Goal: Information Seeking & Learning: Learn about a topic

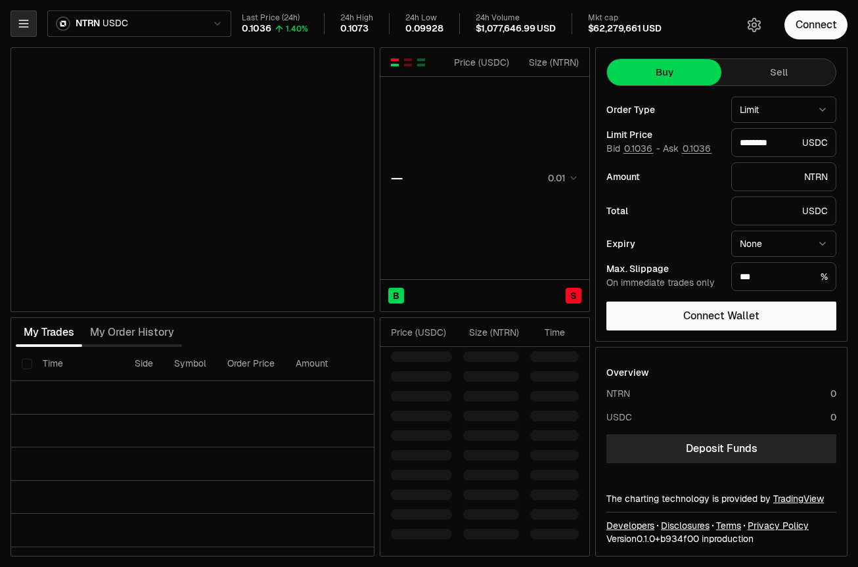
click at [20, 24] on icon "button" at bounding box center [23, 23] width 9 height 7
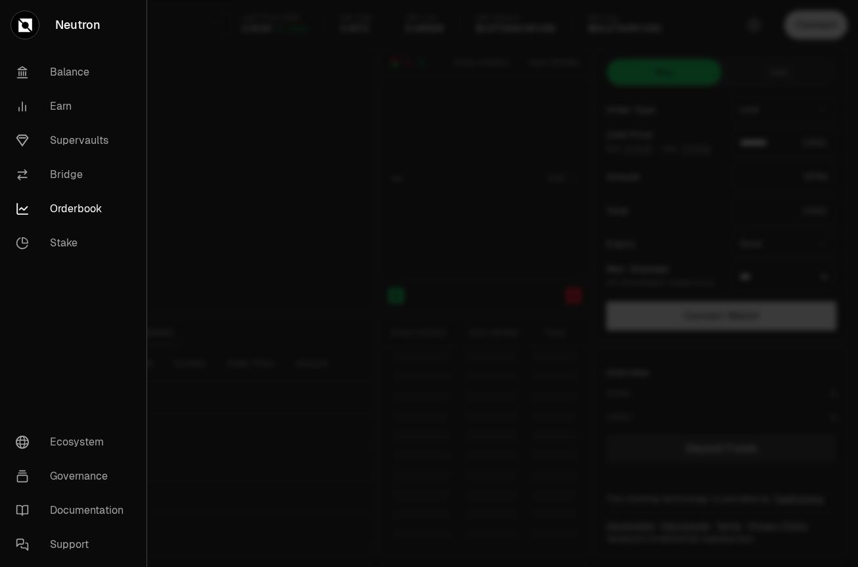
type input "********"
click at [65, 140] on link "Supervaults" at bounding box center [73, 141] width 136 height 34
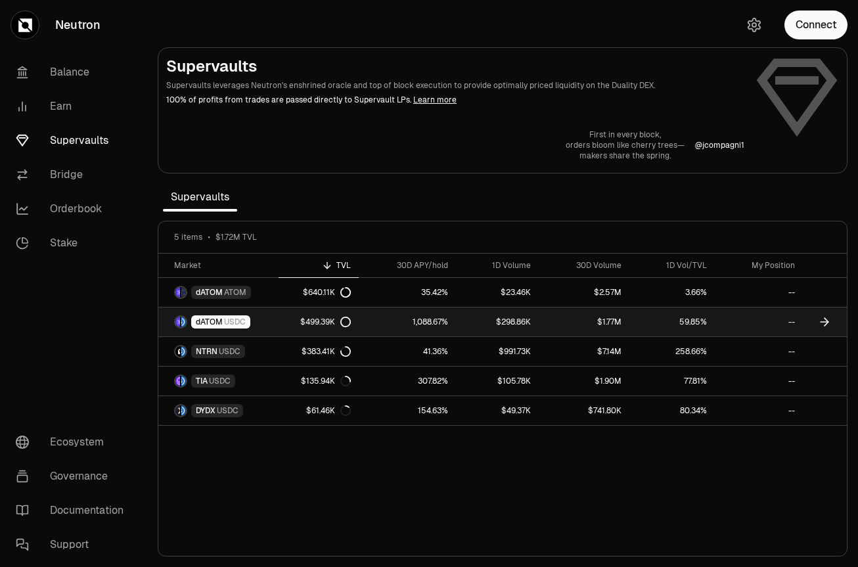
click at [423, 317] on link "1,088.67%" at bounding box center [408, 322] width 98 height 29
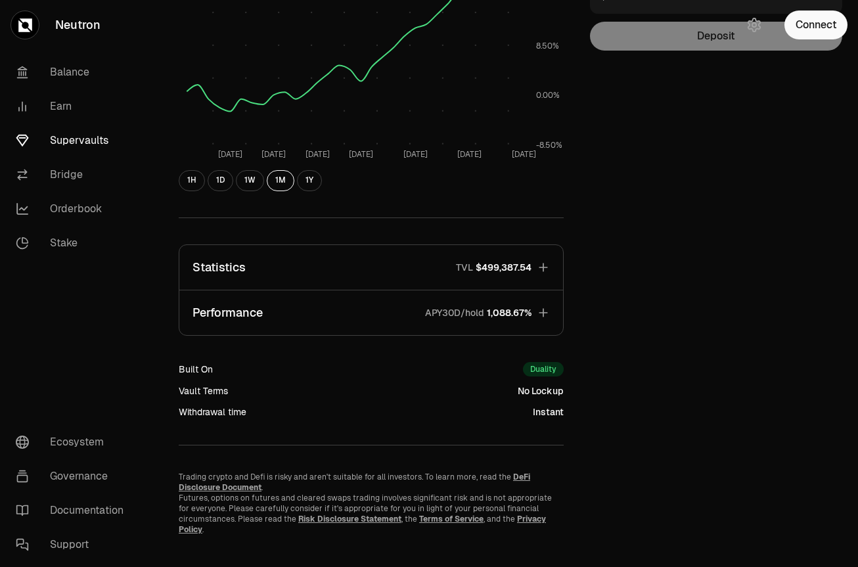
scroll to position [269, 0]
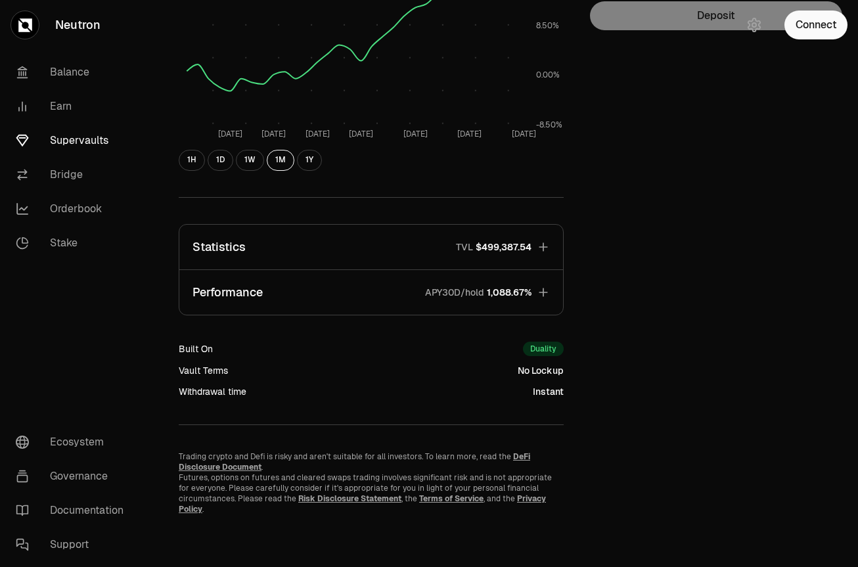
click at [541, 246] on icon "button" at bounding box center [543, 247] width 13 height 13
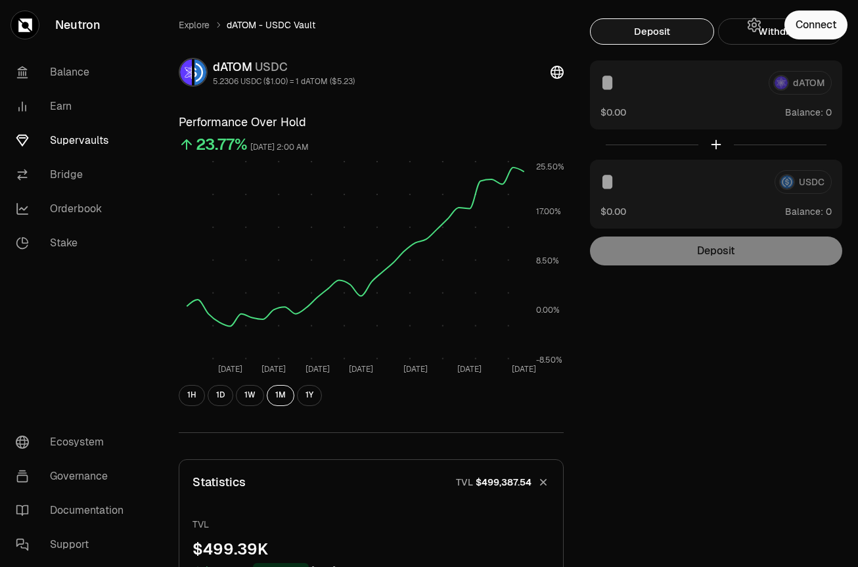
scroll to position [0, 0]
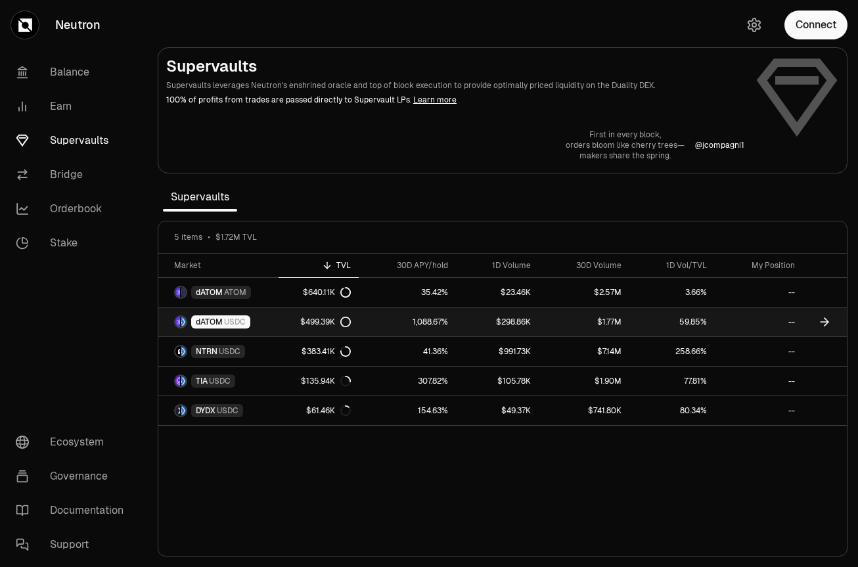
click at [335, 319] on div "$499.39K" at bounding box center [325, 322] width 51 height 11
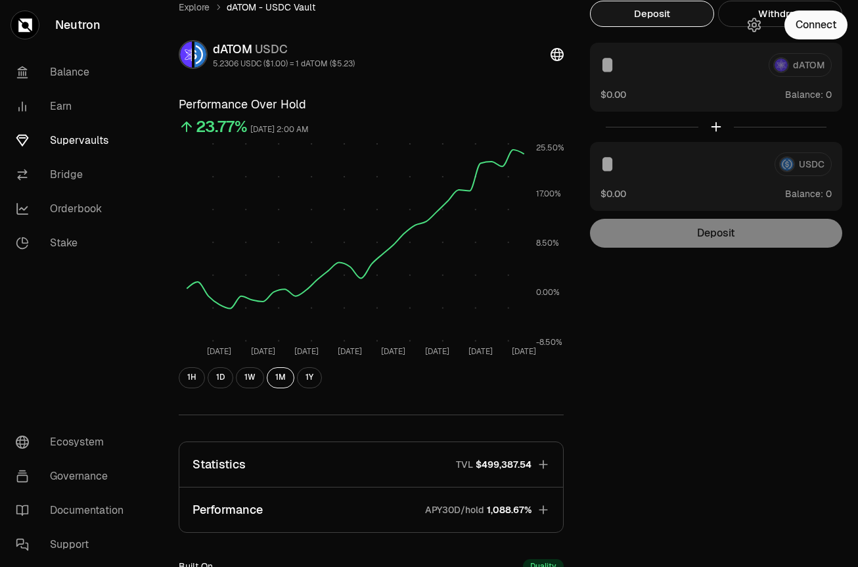
scroll to position [269, 0]
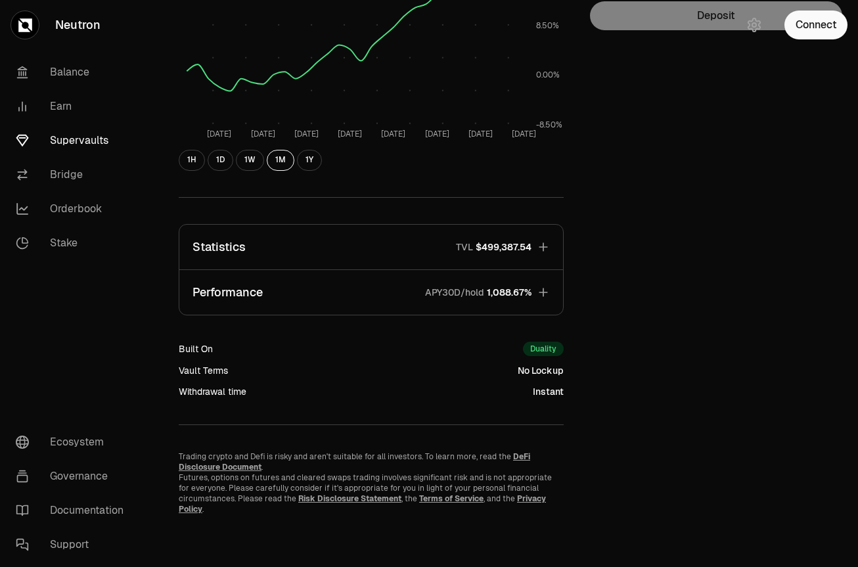
click at [548, 248] on icon "button" at bounding box center [543, 247] width 13 height 13
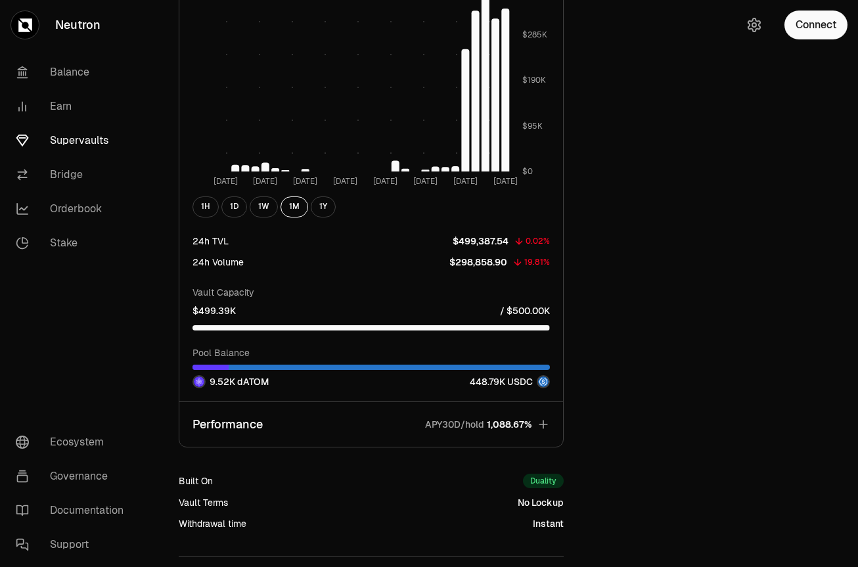
scroll to position [1069, 0]
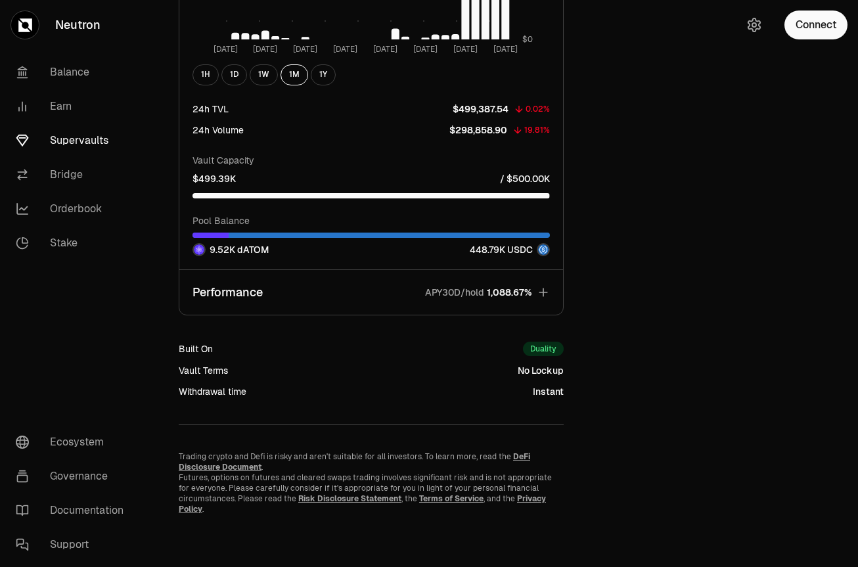
click at [533, 295] on button "Performance APY30D/hold 1,088.67%" at bounding box center [371, 292] width 384 height 45
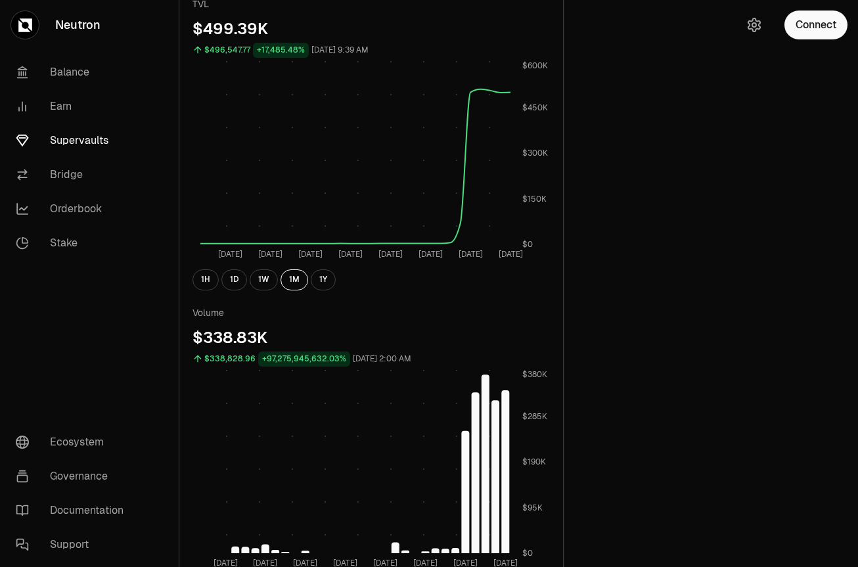
scroll to position [551, 0]
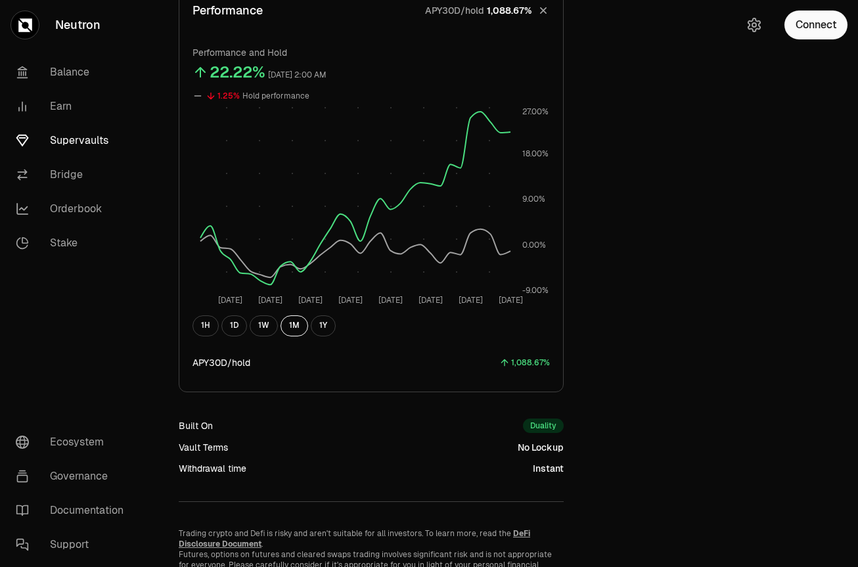
click at [83, 137] on link "Supervaults" at bounding box center [73, 141] width 137 height 34
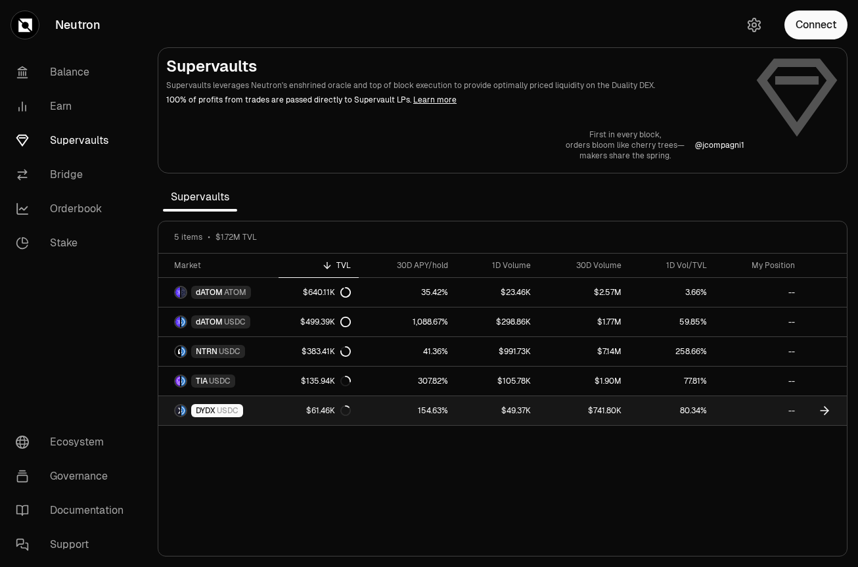
click at [260, 410] on link "DYDX USDC" at bounding box center [218, 410] width 120 height 29
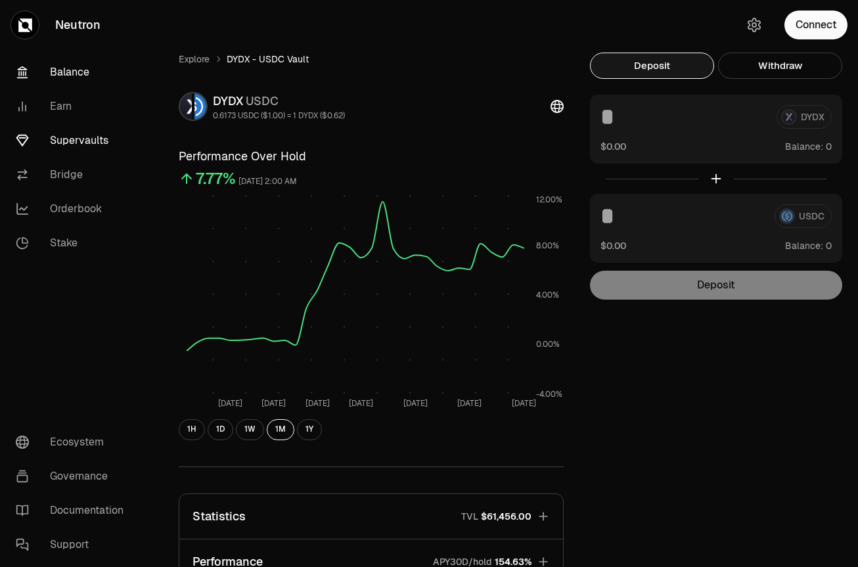
click at [70, 80] on link "Balance" at bounding box center [73, 72] width 137 height 34
